Goal: Transaction & Acquisition: Purchase product/service

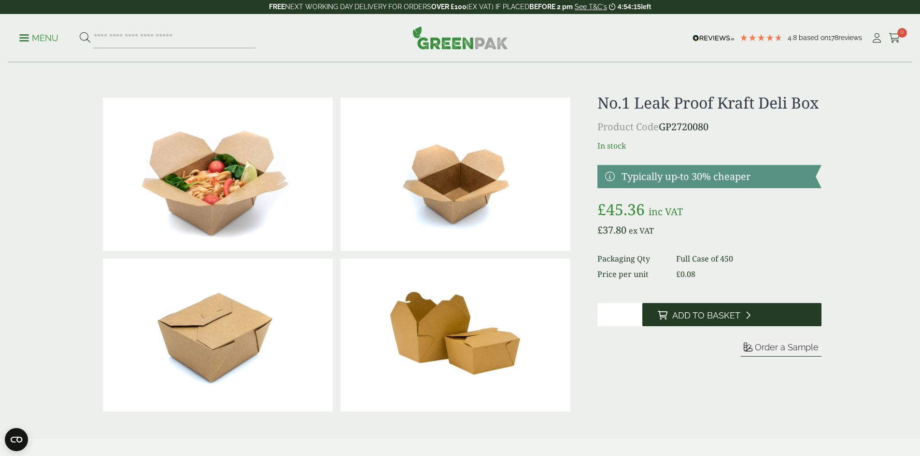
click at [719, 321] on span "Add to Basket" at bounding box center [706, 316] width 68 height 11
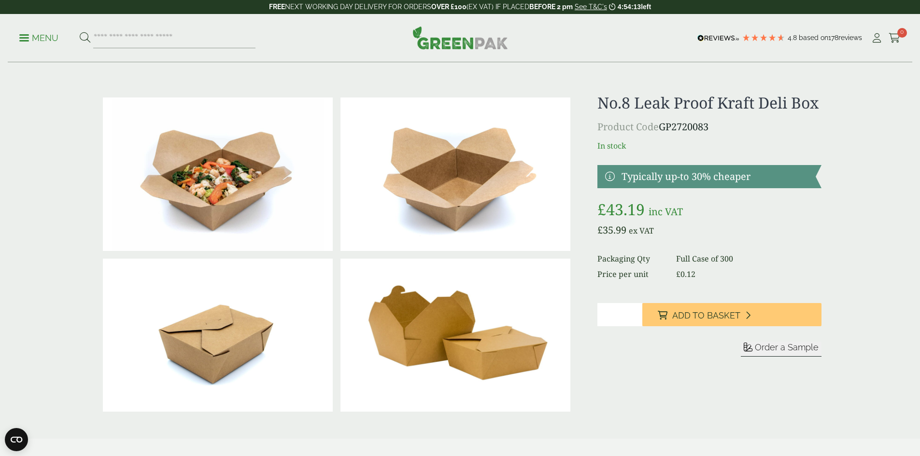
click at [618, 326] on input "*" at bounding box center [619, 314] width 45 height 23
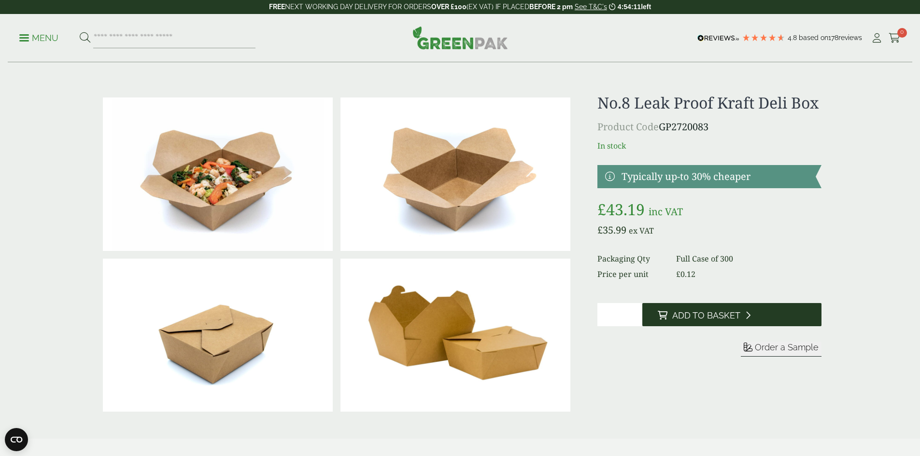
type input "*"
click at [673, 321] on span "Add to Basket" at bounding box center [706, 316] width 68 height 11
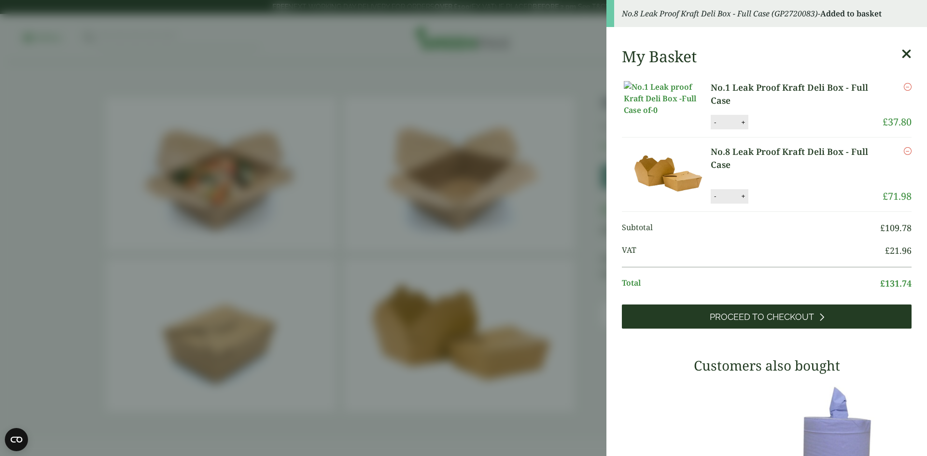
click at [767, 323] on span "Proceed to Checkout" at bounding box center [762, 317] width 104 height 11
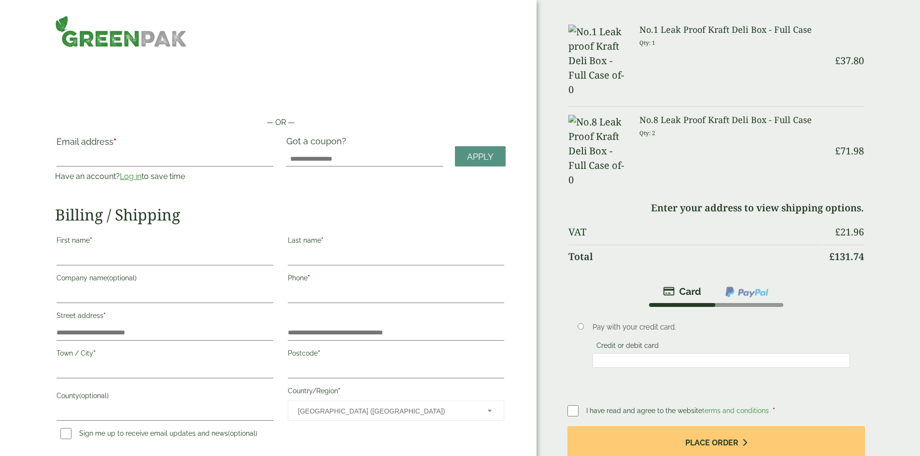
click at [142, 174] on link "Log in" at bounding box center [131, 176] width 22 height 9
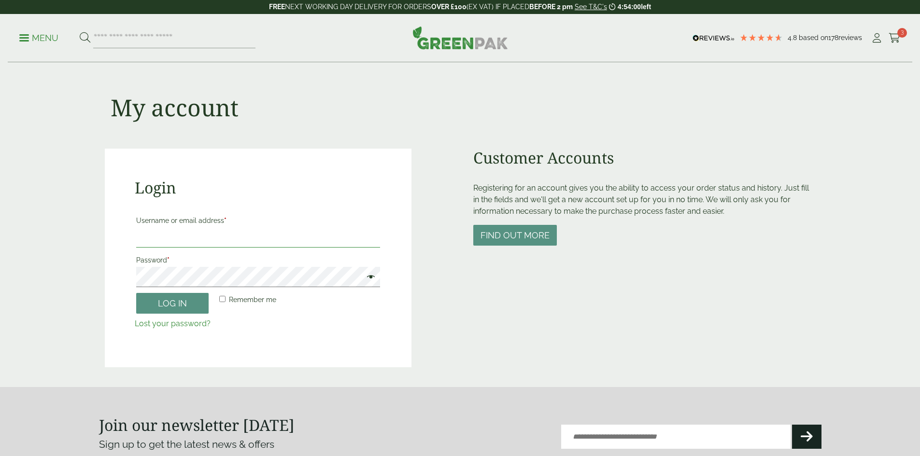
type input "**********"
click at [213, 242] on input "**********" at bounding box center [258, 237] width 244 height 20
click at [167, 308] on button "Log in" at bounding box center [172, 303] width 72 height 21
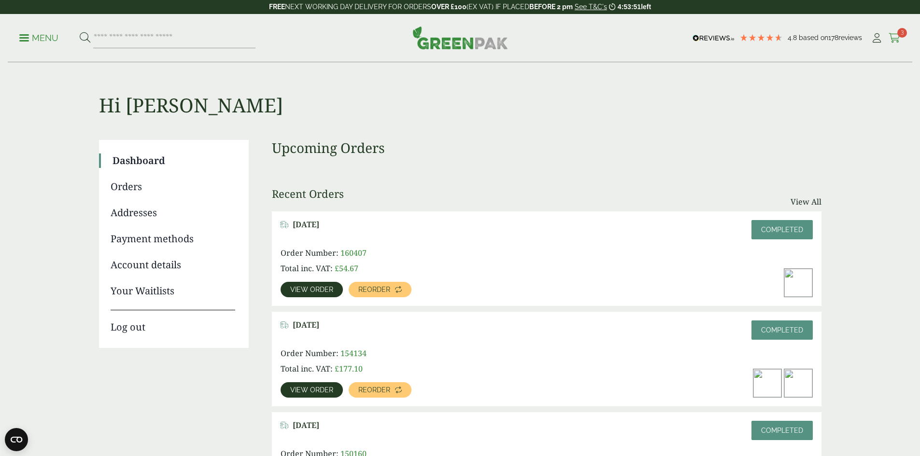
click at [889, 42] on icon at bounding box center [895, 38] width 12 height 10
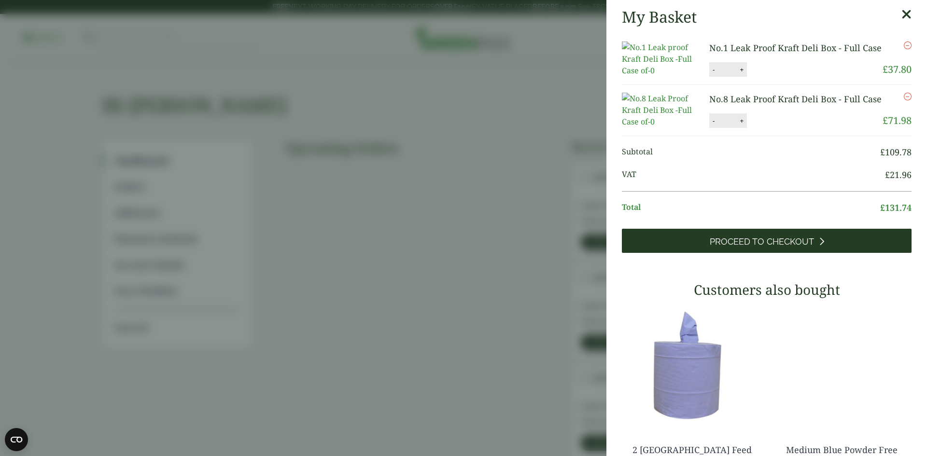
click at [766, 253] on link "Proceed to Checkout" at bounding box center [767, 241] width 290 height 24
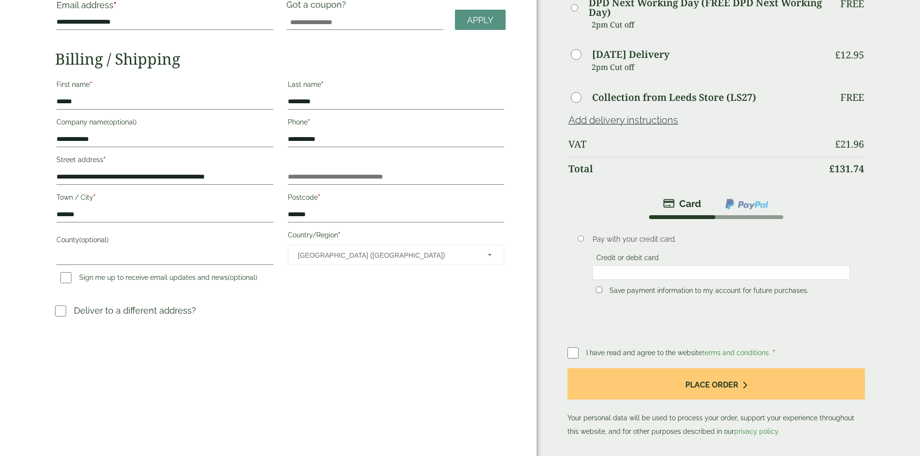
scroll to position [145, 0]
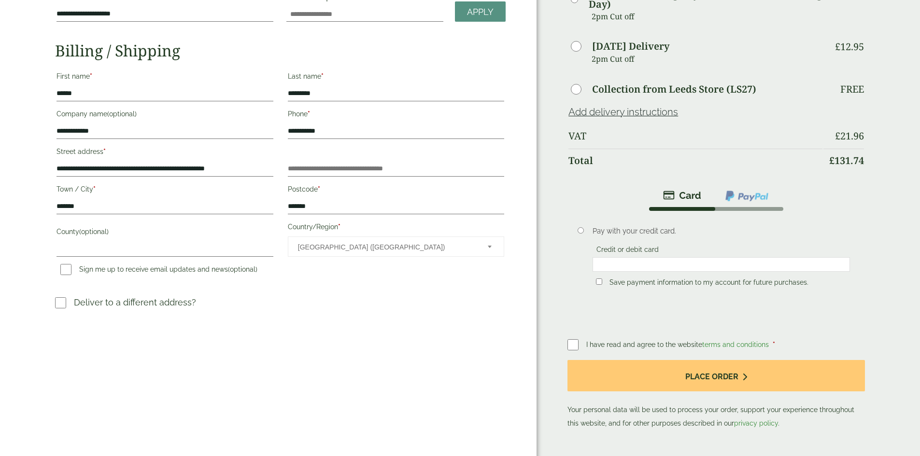
click at [626, 341] on span "I have read and agree to the website terms and conditions" at bounding box center [678, 345] width 184 height 8
click at [587, 341] on span "I have read and agree to the website terms and conditions" at bounding box center [678, 345] width 184 height 8
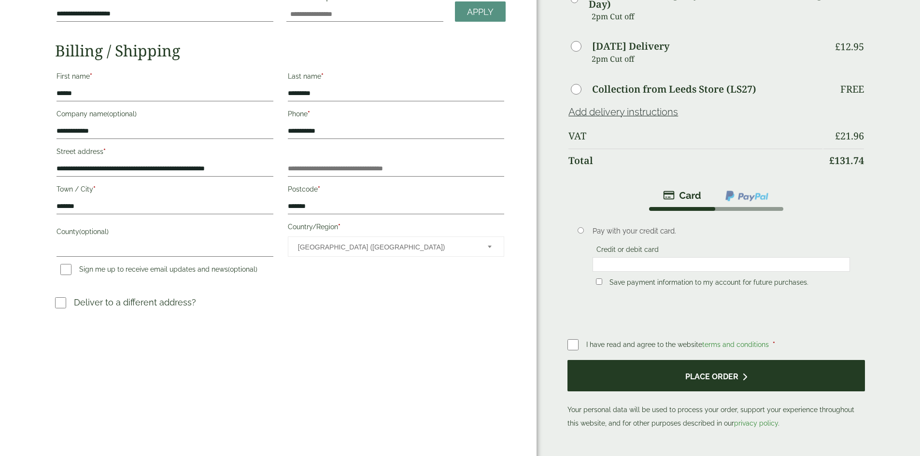
click at [687, 376] on button "Place order" at bounding box center [715, 375] width 297 height 31
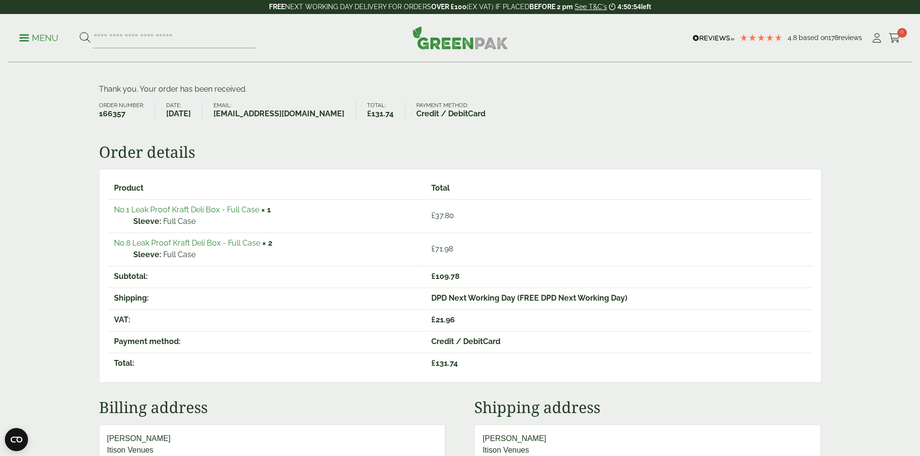
scroll to position [48, 0]
